Goal: Navigation & Orientation: Find specific page/section

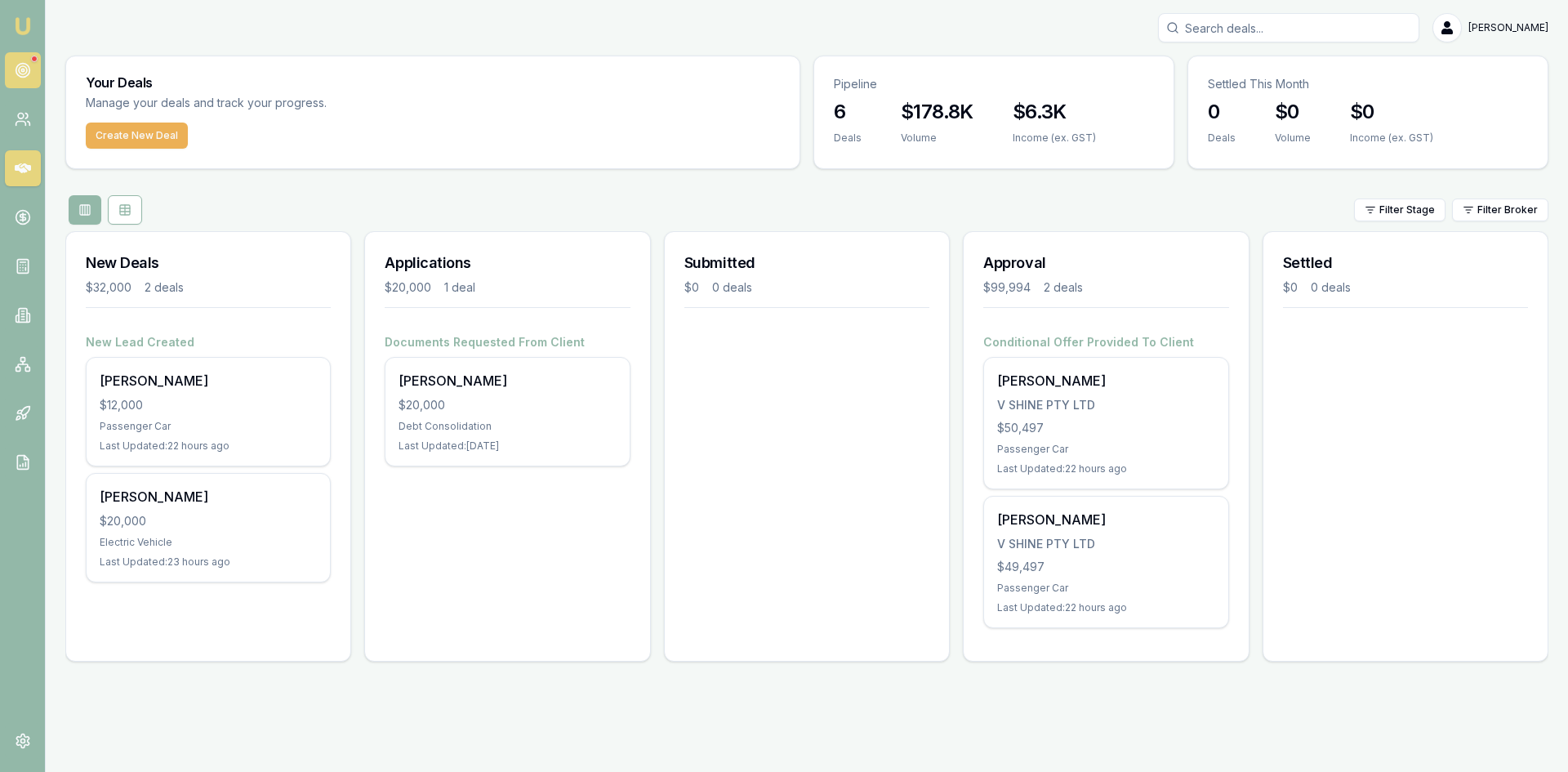
click at [28, 64] on icon at bounding box center [22, 70] width 16 height 16
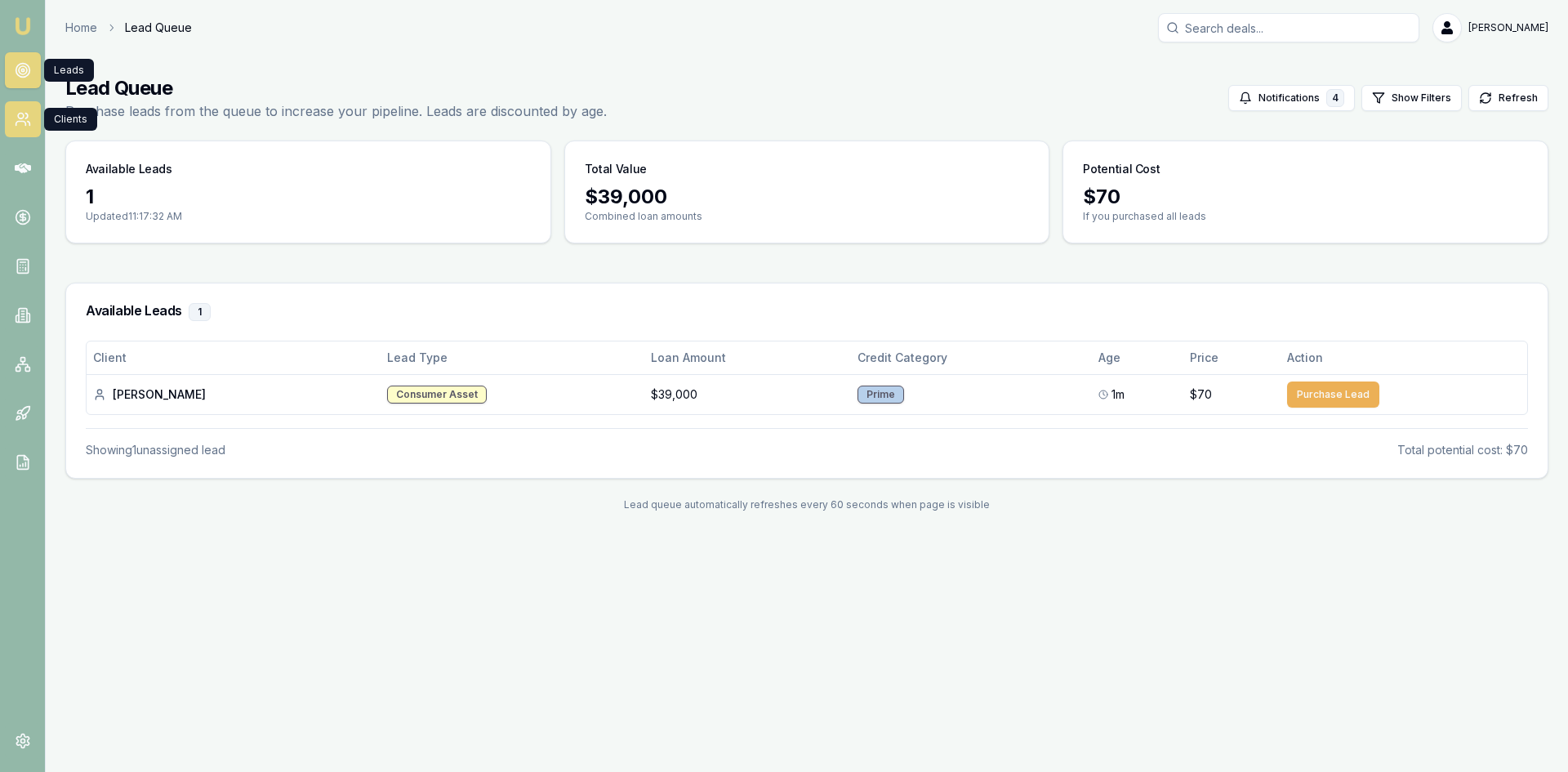
click at [16, 106] on link at bounding box center [23, 119] width 36 height 36
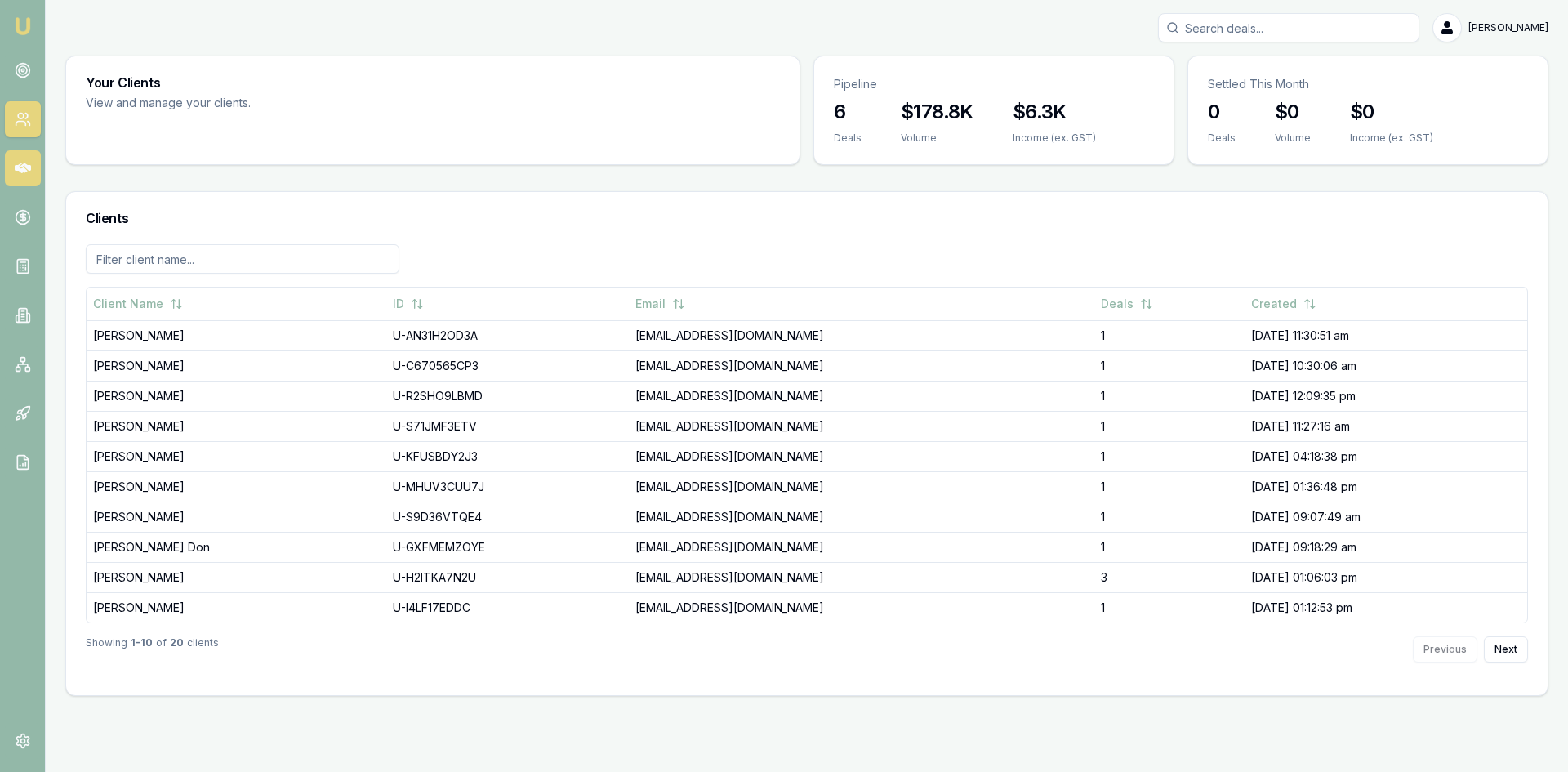
click at [26, 167] on icon at bounding box center [22, 169] width 16 height 10
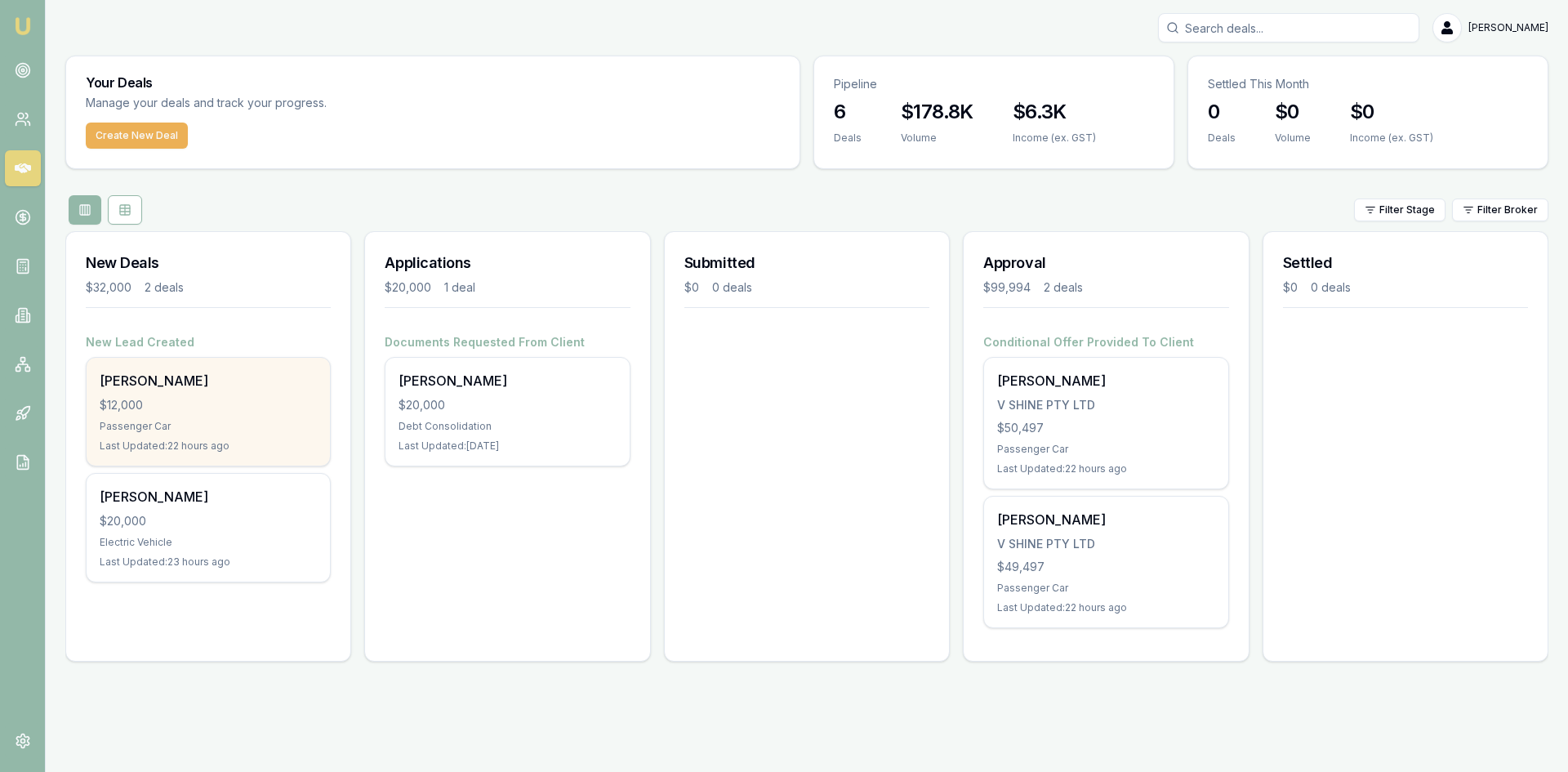
click at [162, 382] on div "Joshua Clark" at bounding box center [208, 380] width 217 height 20
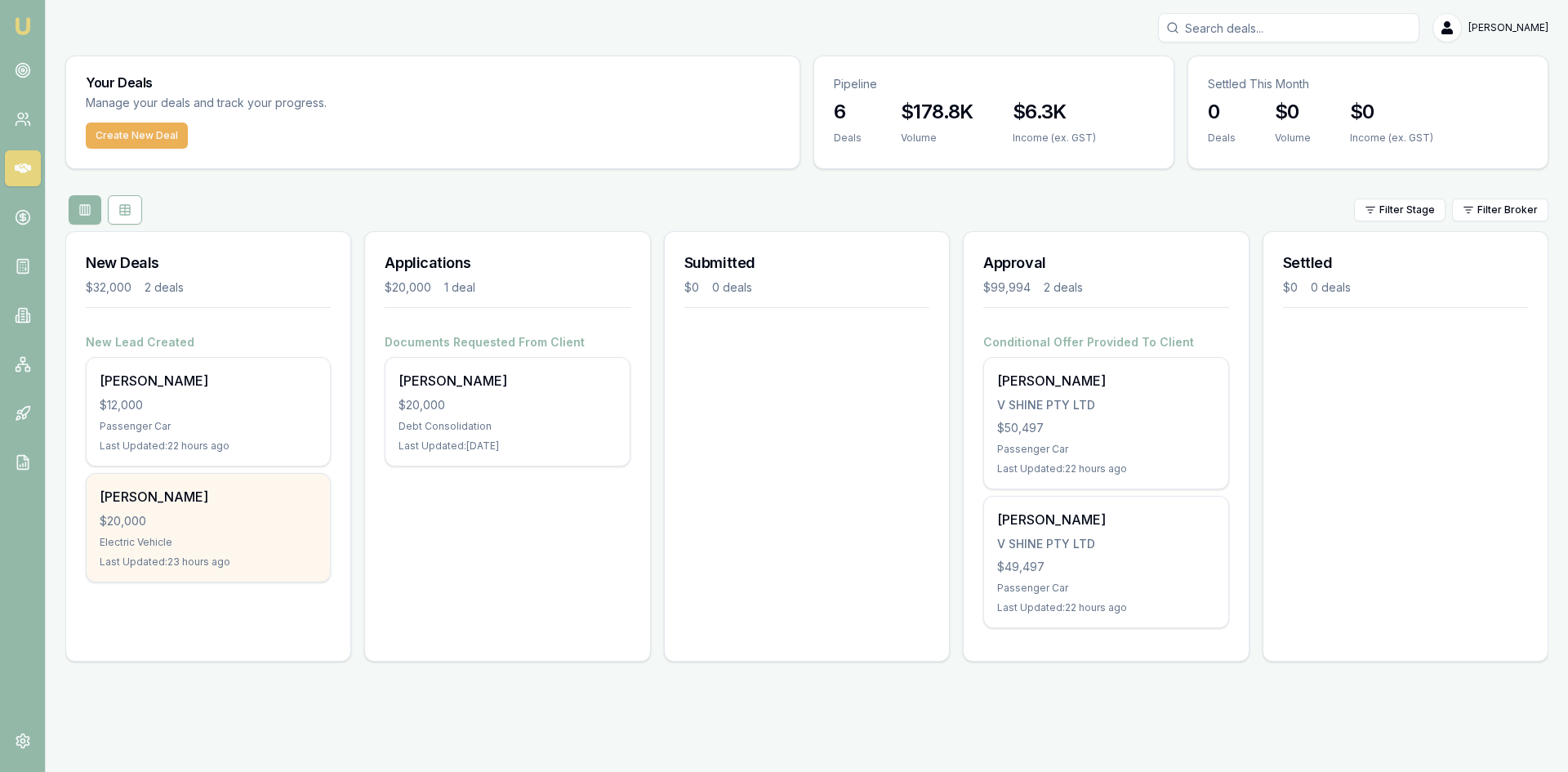
click at [168, 518] on div "$20,000" at bounding box center [208, 521] width 217 height 16
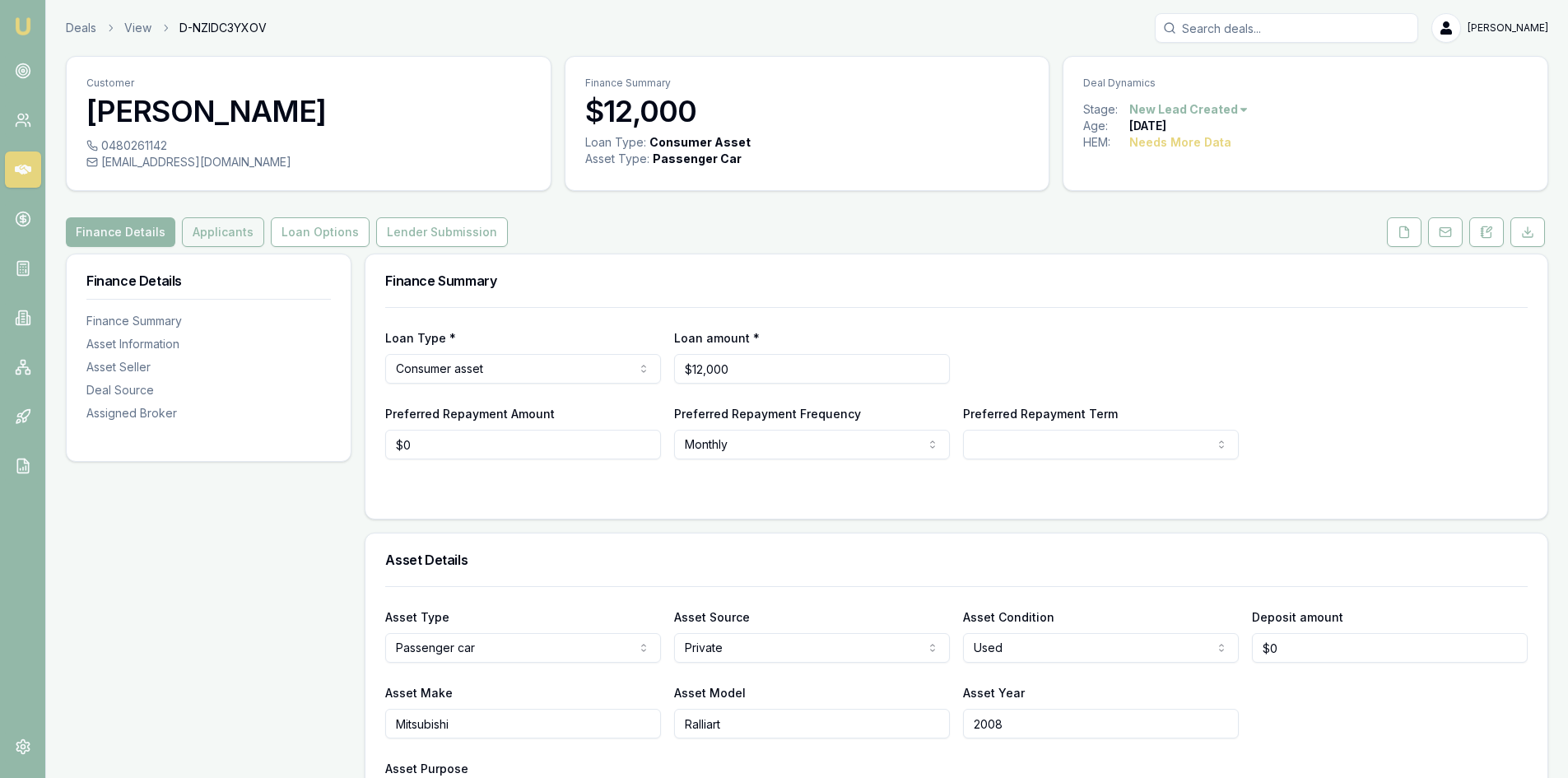
click at [226, 239] on button "Applicants" at bounding box center [223, 232] width 82 height 30
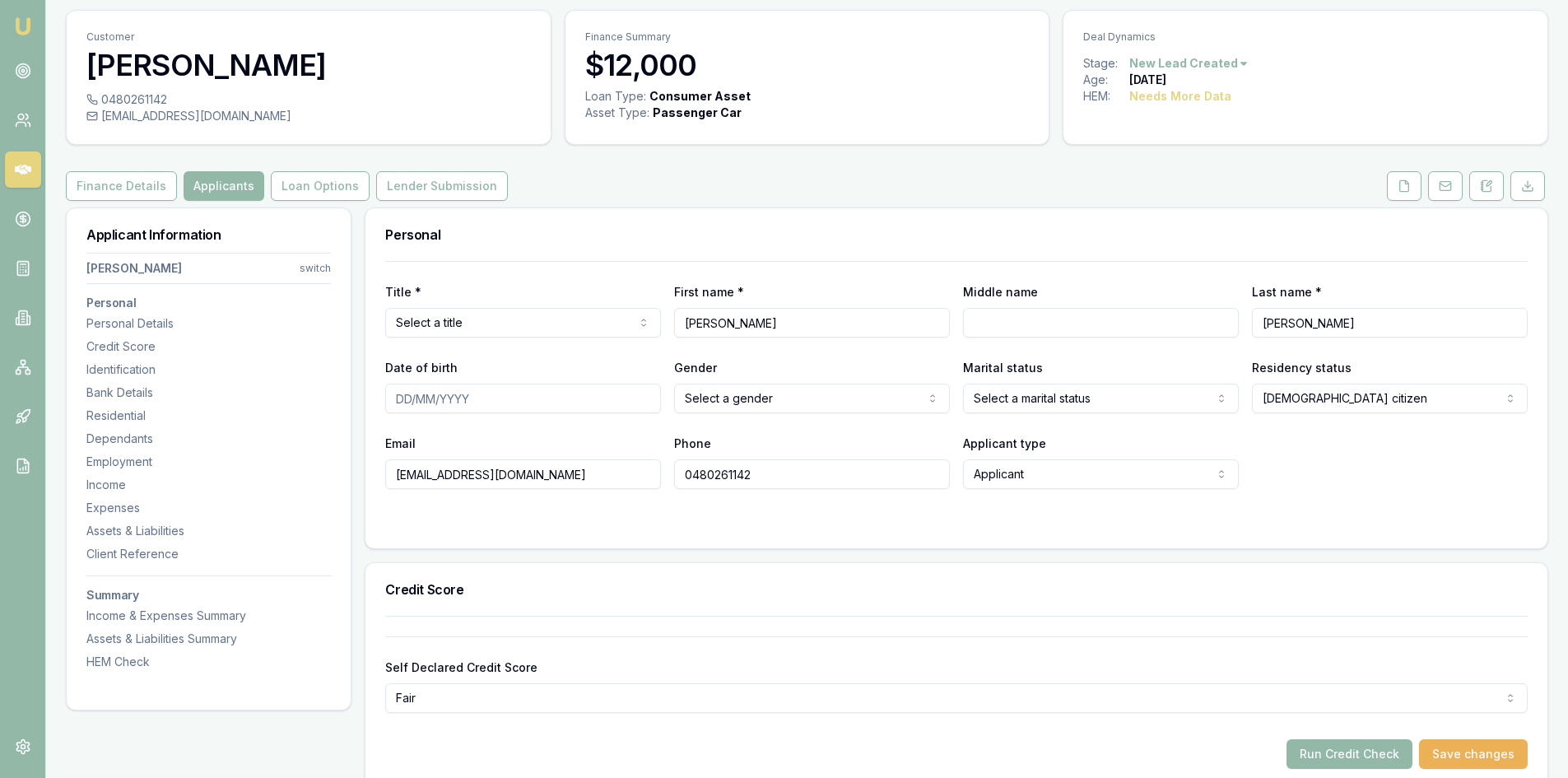
scroll to position [16, 0]
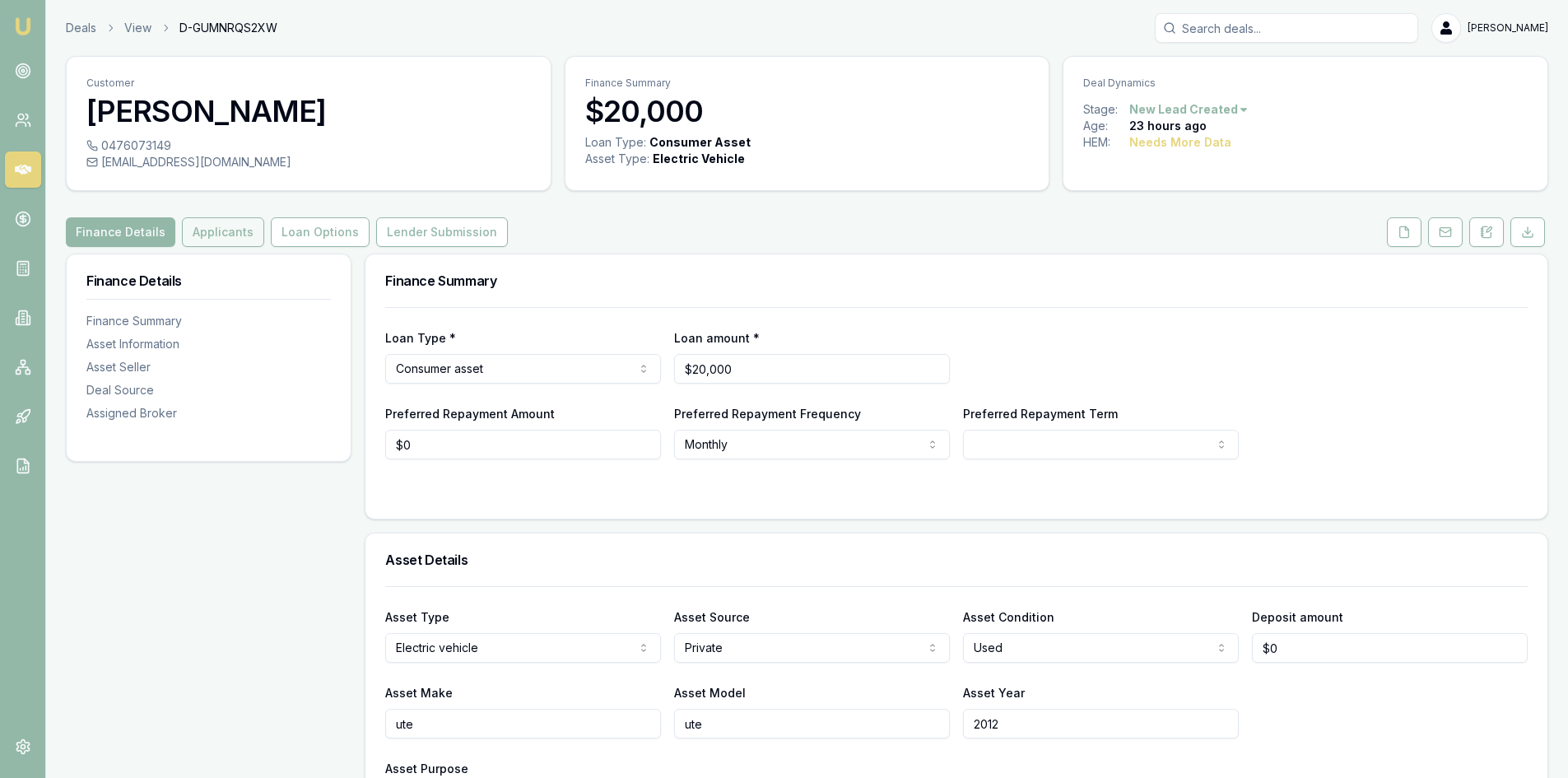
click at [197, 237] on button "Applicants" at bounding box center [223, 232] width 82 height 30
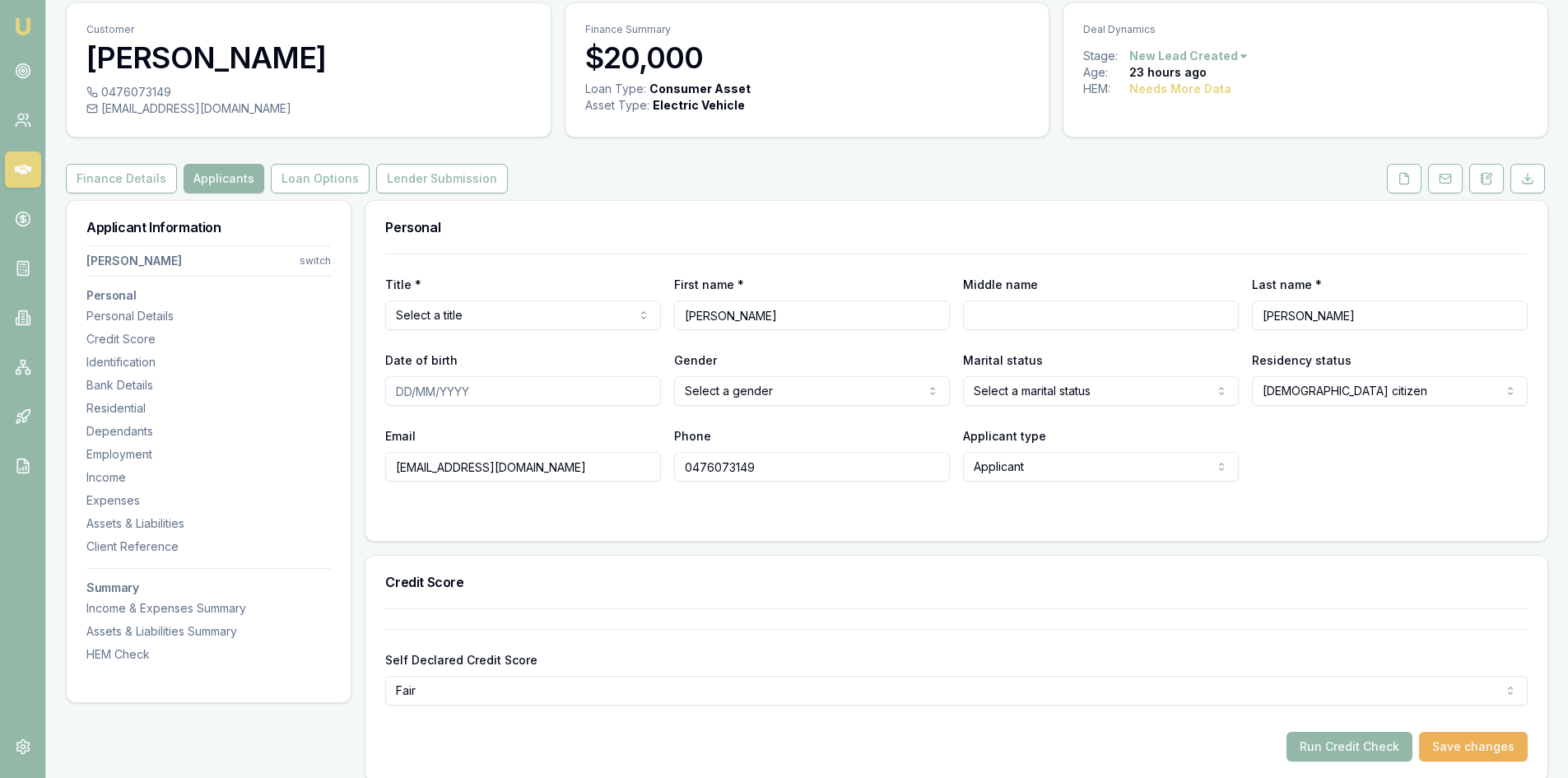
scroll to position [82, 0]
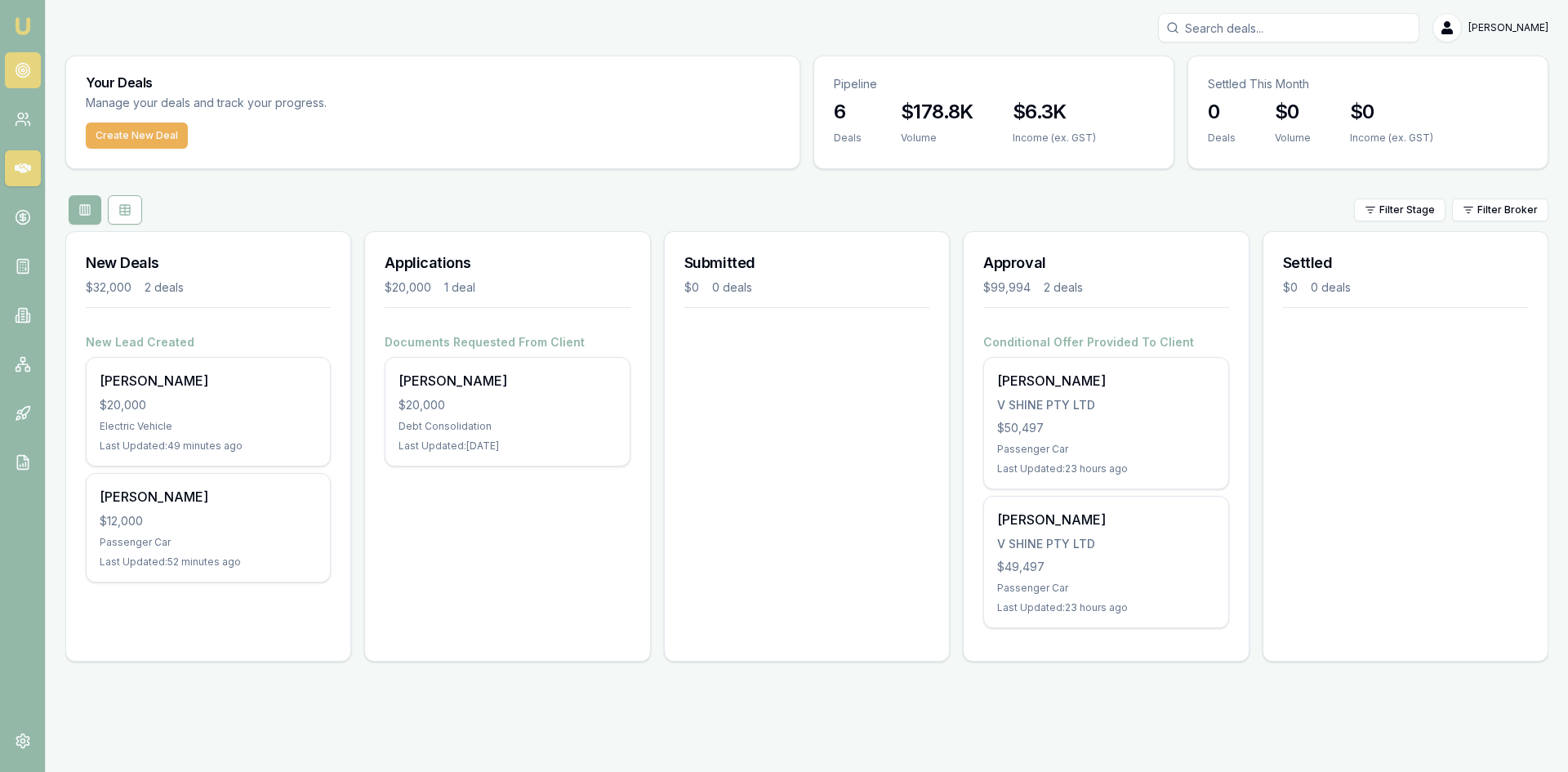
click at [31, 60] on link at bounding box center [23, 70] width 36 height 36
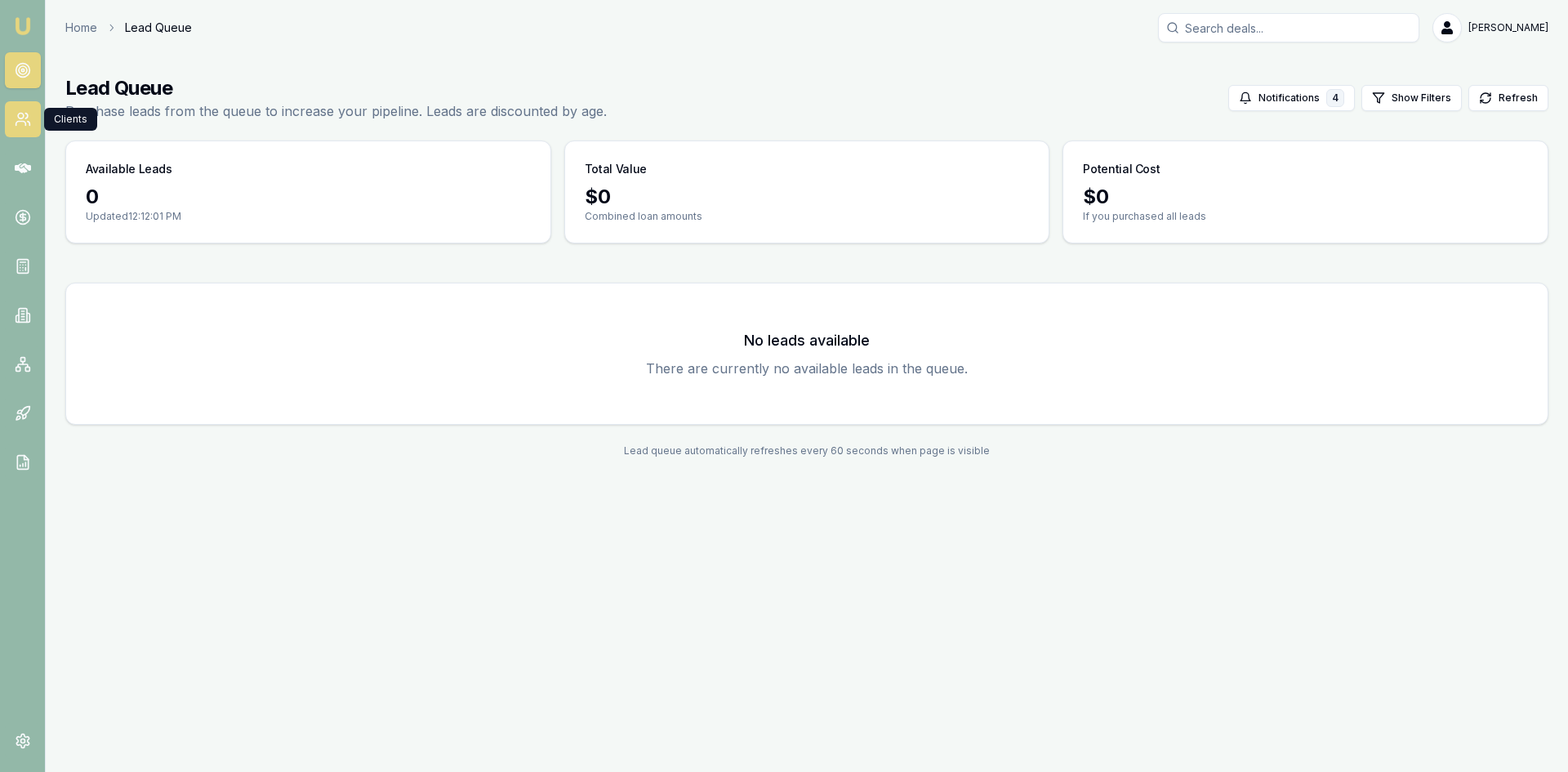
click at [32, 115] on link at bounding box center [23, 119] width 36 height 36
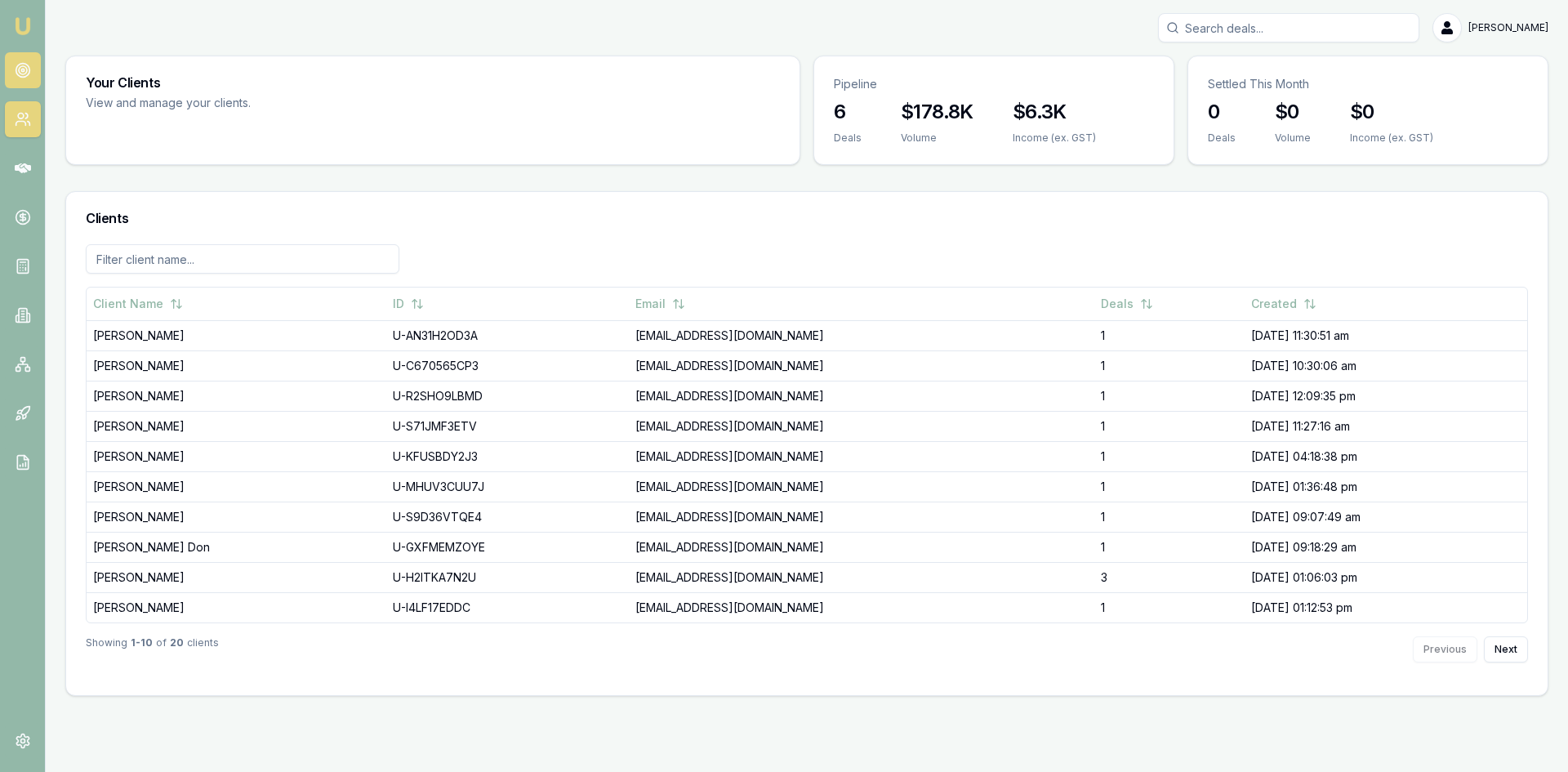
click at [26, 73] on icon at bounding box center [22, 70] width 16 height 16
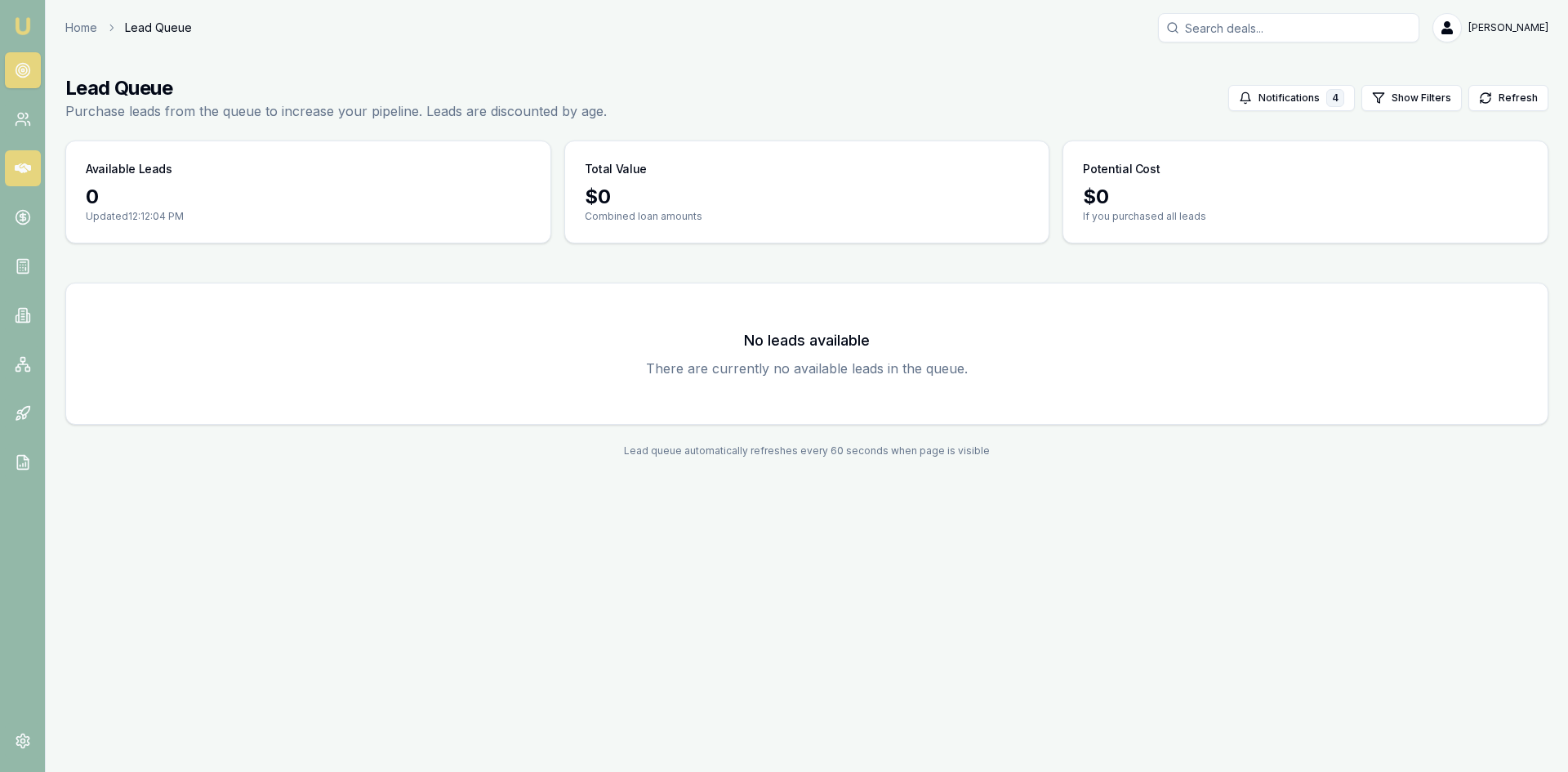
click at [17, 160] on icon at bounding box center [22, 168] width 16 height 16
